Goal: Task Accomplishment & Management: Manage account settings

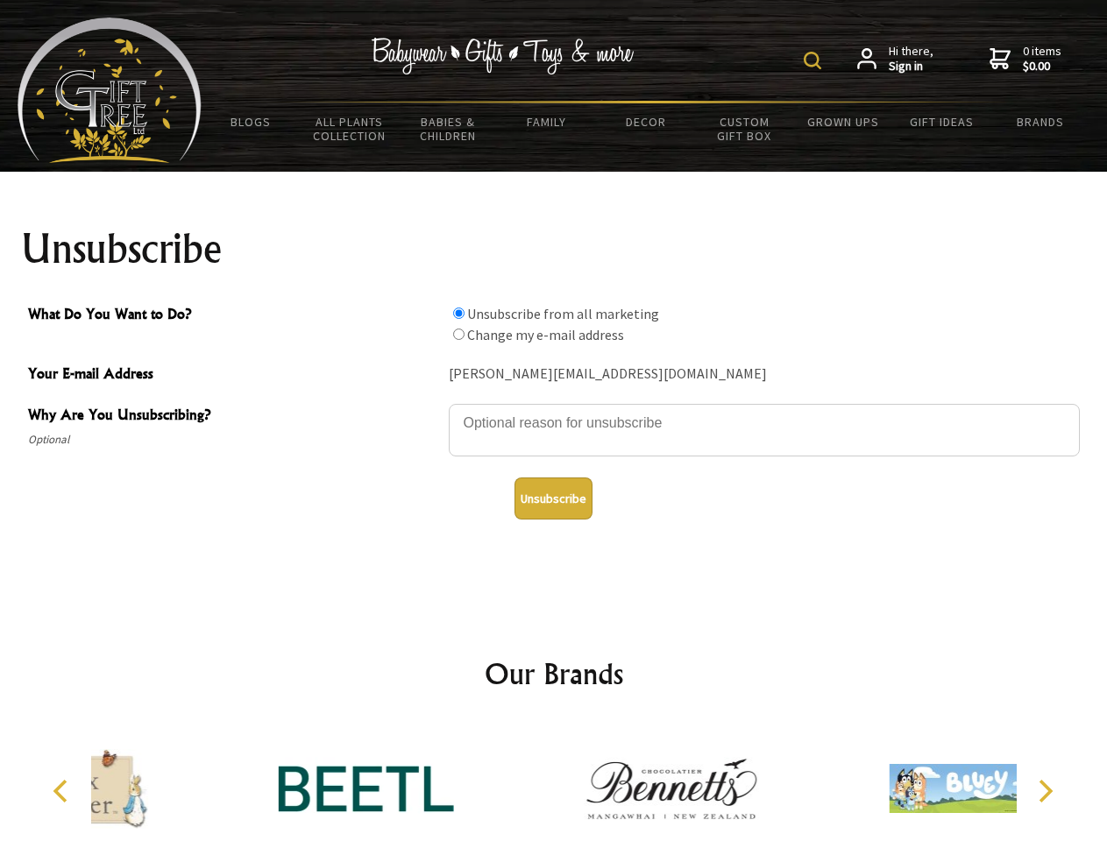
click at [815, 60] on img at bounding box center [812, 61] width 18 height 18
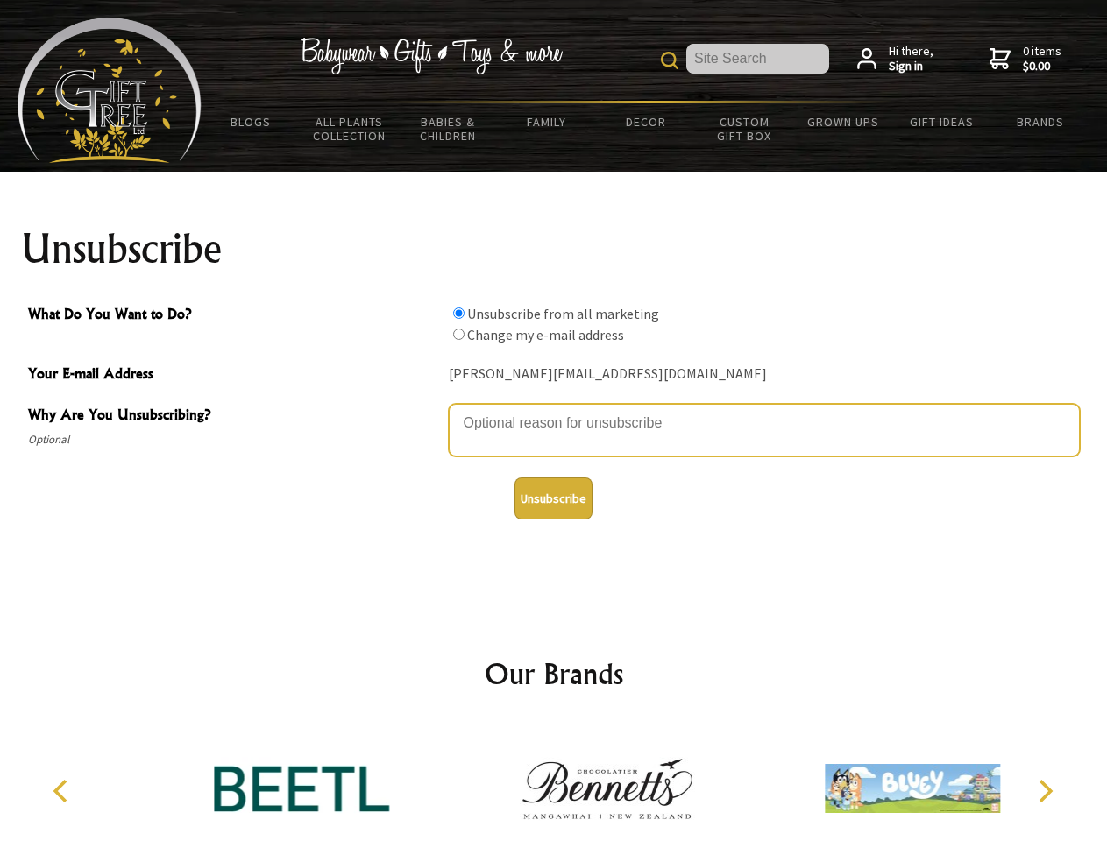
click at [554, 410] on textarea "Why Are You Unsubscribing?" at bounding box center [764, 430] width 631 height 53
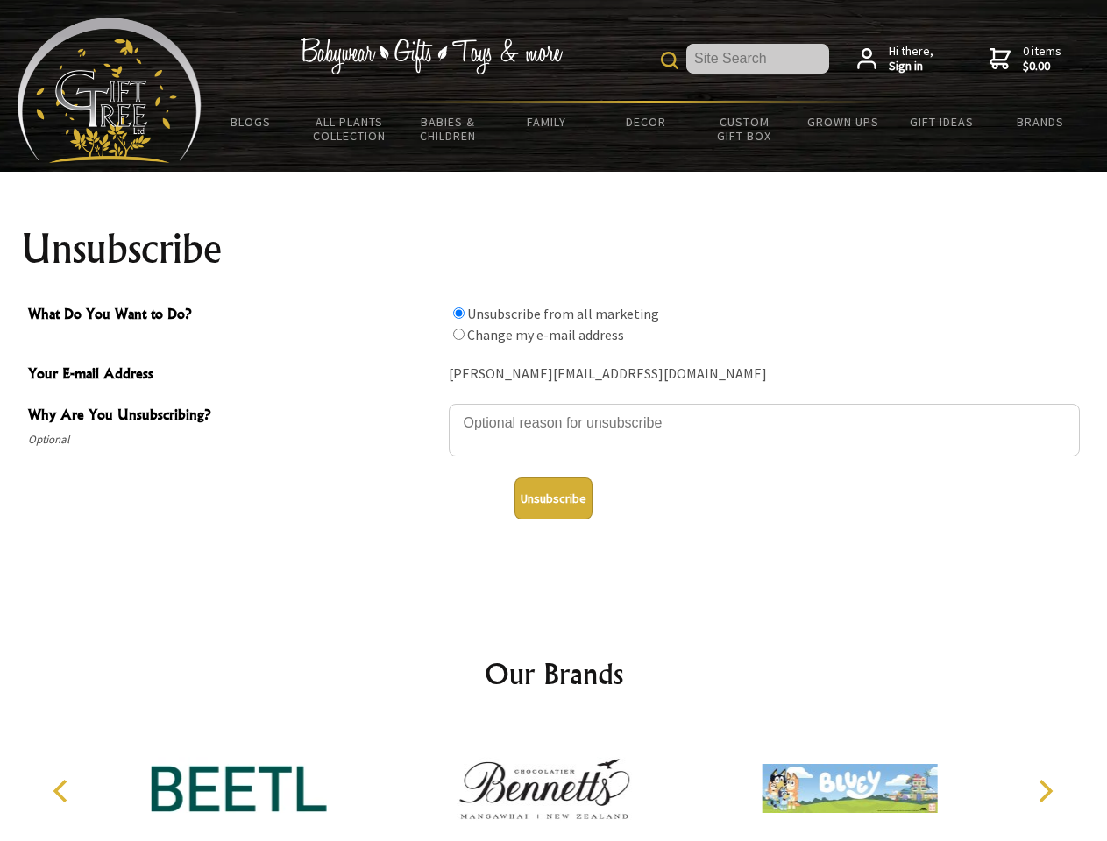
click at [458, 313] on input "What Do You Want to Do?" at bounding box center [458, 313] width 11 height 11
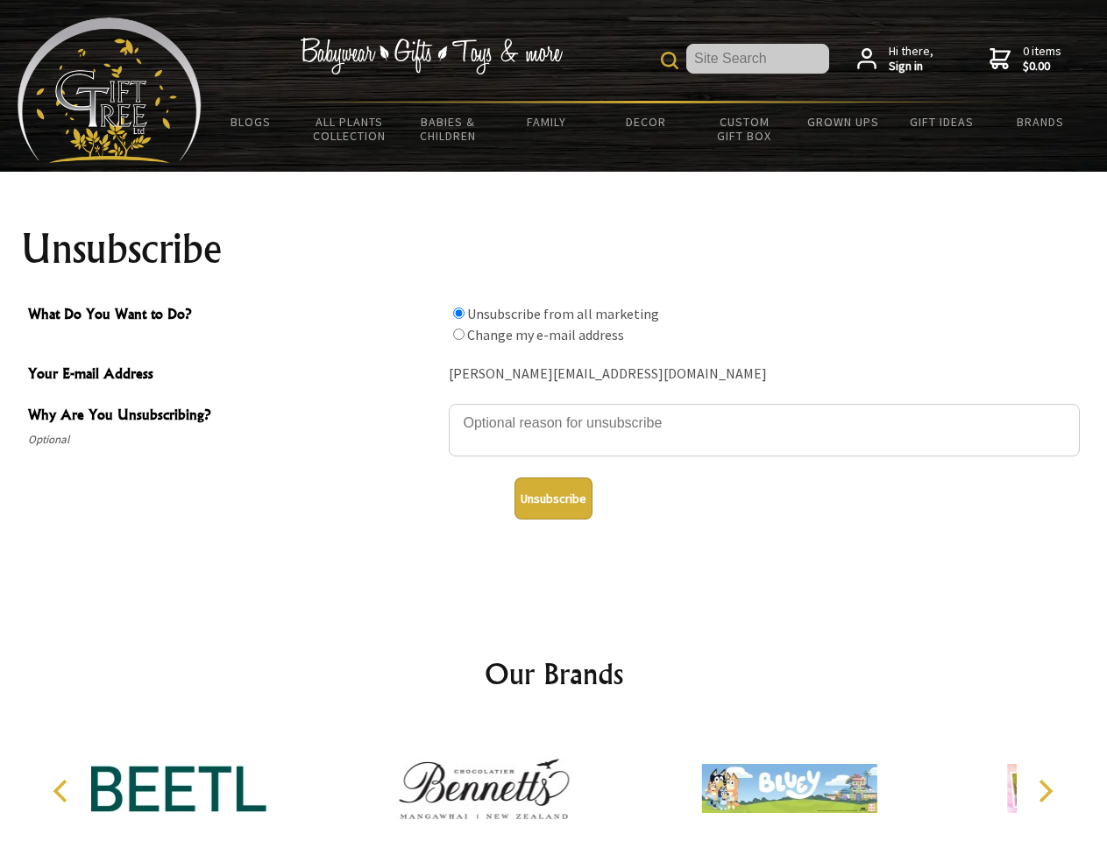
click at [458, 334] on input "What Do You Want to Do?" at bounding box center [458, 334] width 11 height 11
radio input "true"
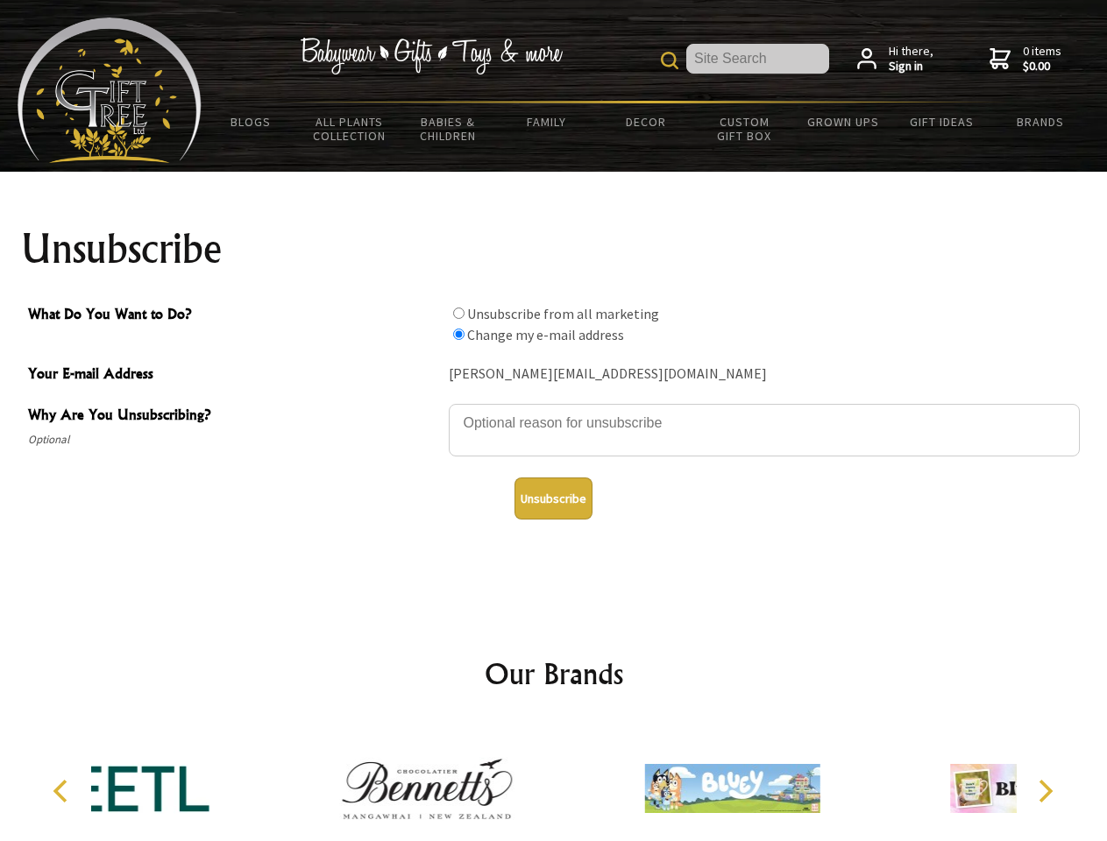
click at [553, 499] on button "Unsubscribe" at bounding box center [553, 499] width 78 height 42
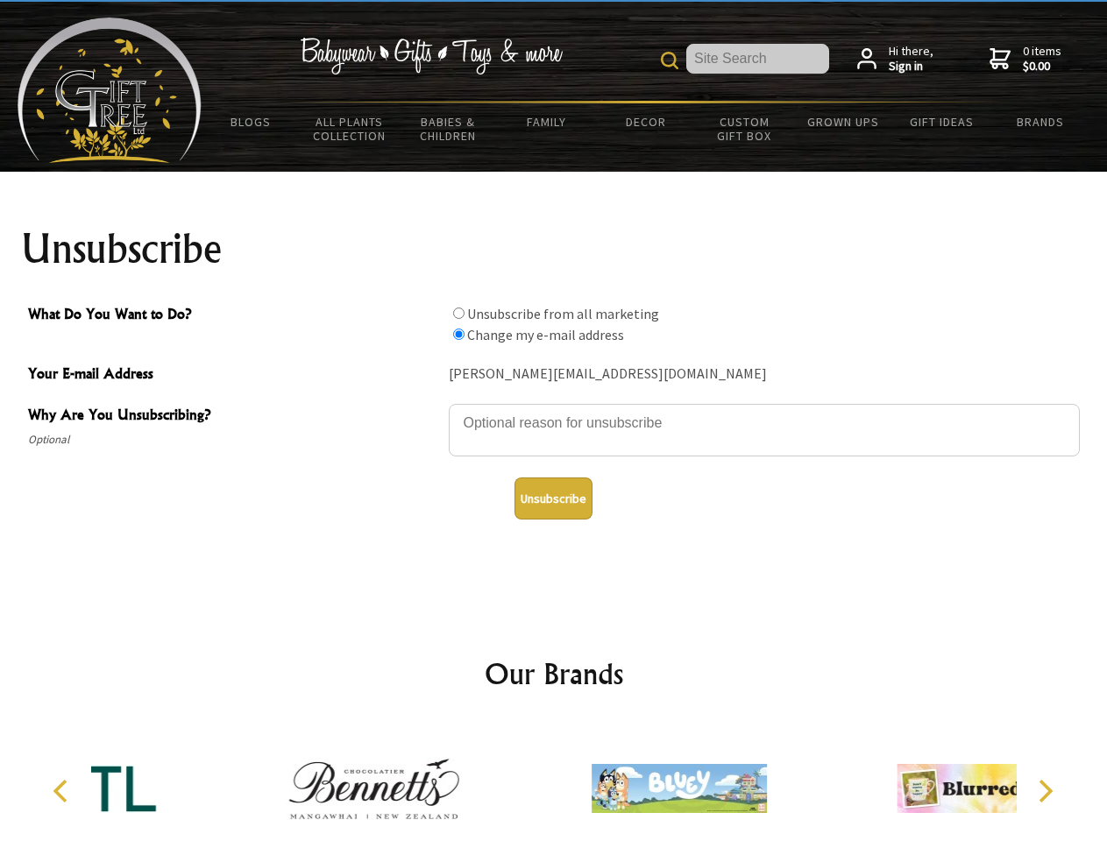
click at [554, 782] on div at bounding box center [679, 791] width 305 height 137
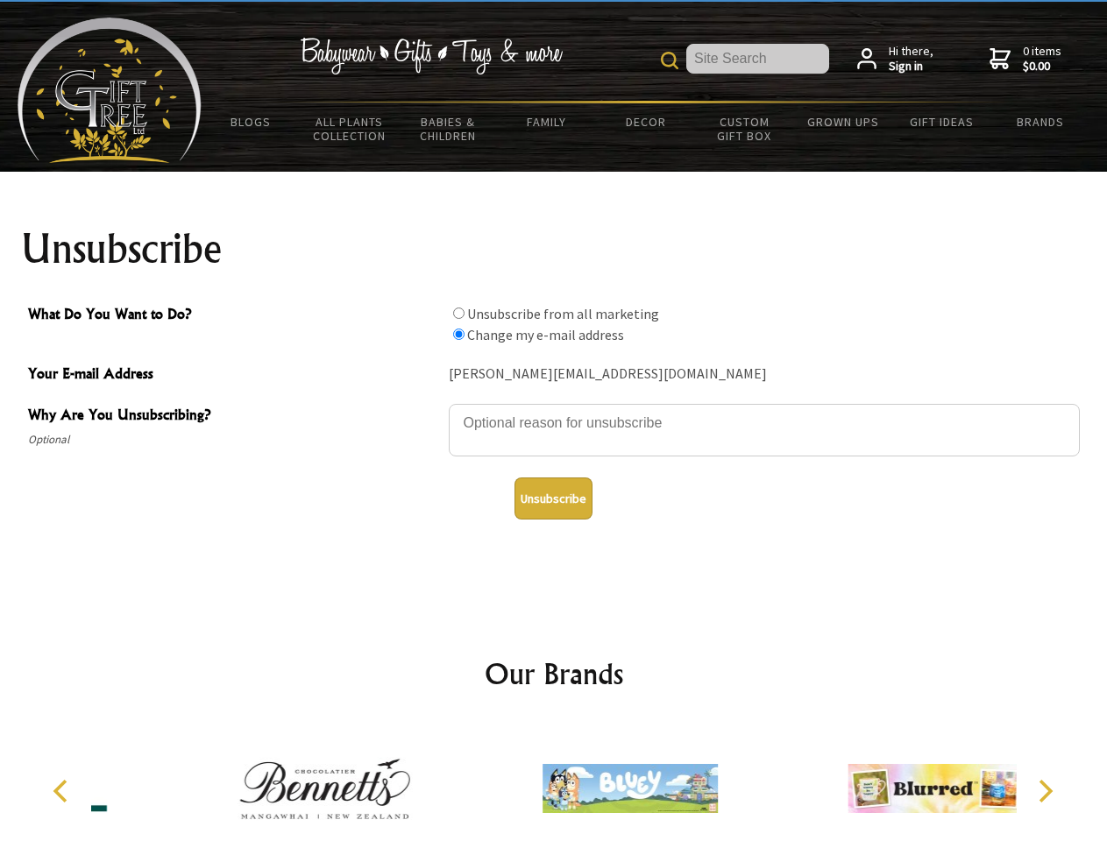
click at [63, 791] on icon "Previous" at bounding box center [62, 791] width 23 height 23
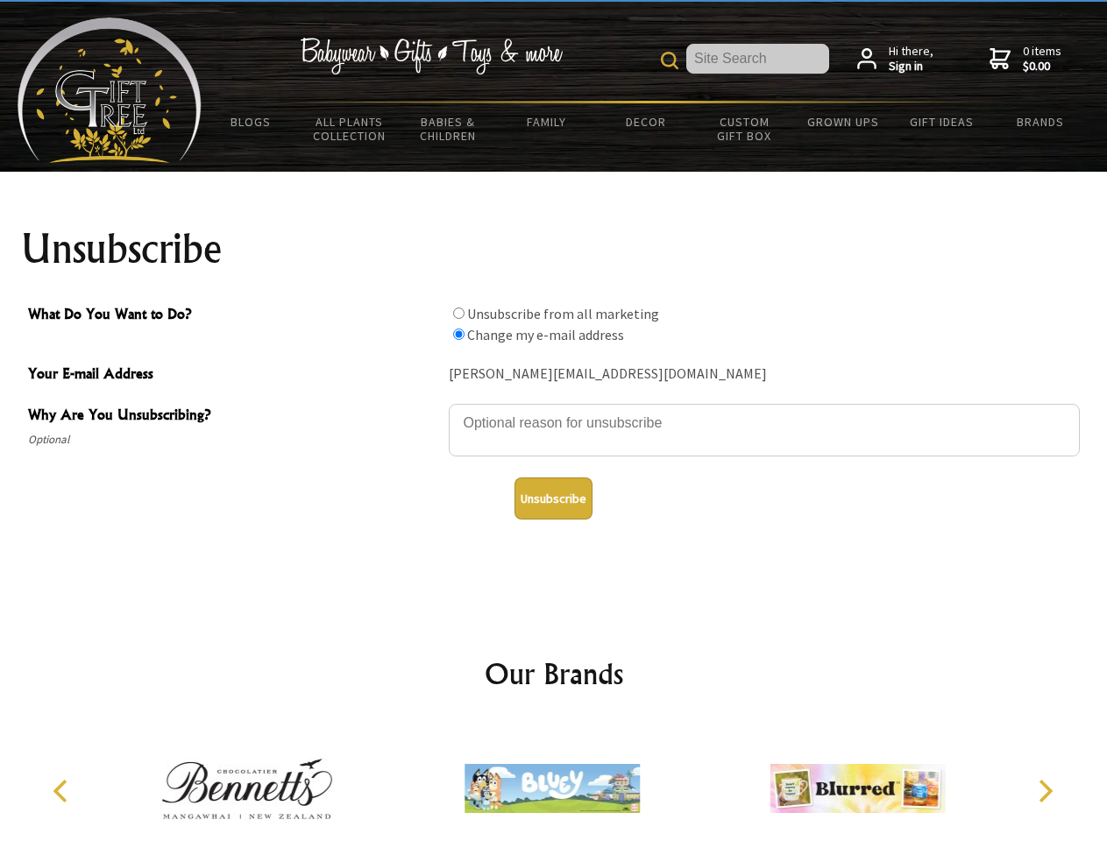
click at [1044, 791] on icon "Next" at bounding box center [1043, 791] width 23 height 23
